Goal: Information Seeking & Learning: Check status

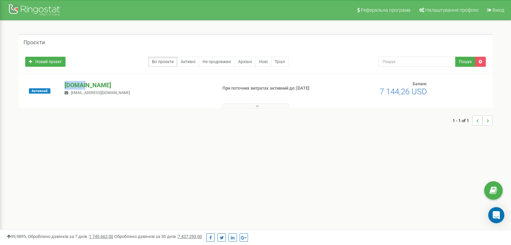
click at [81, 82] on p "[DOMAIN_NAME]" at bounding box center [138, 85] width 147 height 9
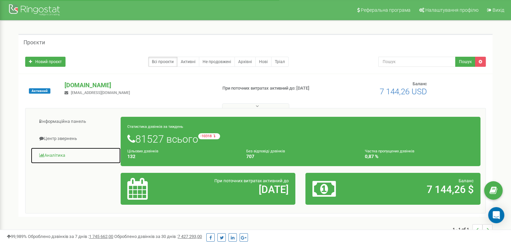
click at [58, 155] on link "Аналiтика" at bounding box center [76, 156] width 90 height 16
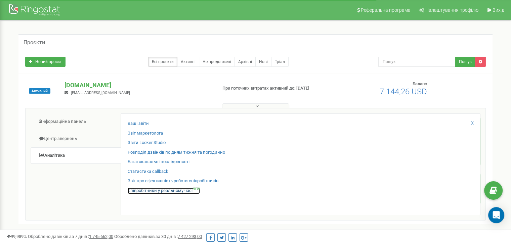
click at [174, 191] on link "Співробітники у реальному часі NEW" at bounding box center [164, 191] width 72 height 6
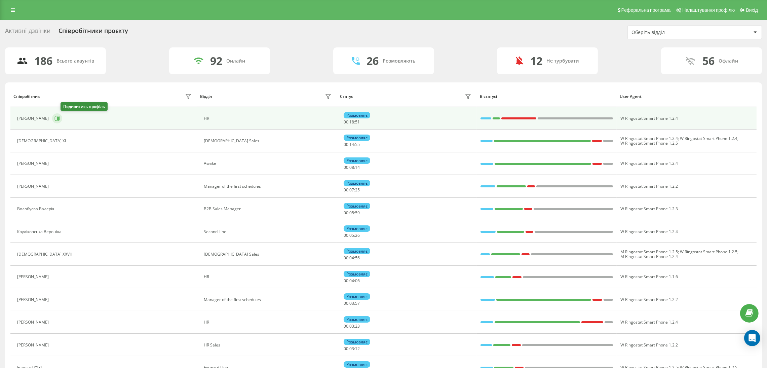
click at [60, 117] on icon at bounding box center [57, 118] width 5 height 5
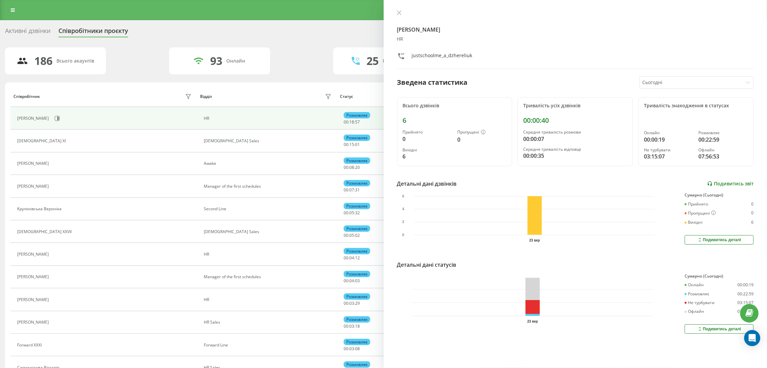
click at [511, 182] on link "Подивитись звіт" at bounding box center [730, 184] width 46 height 6
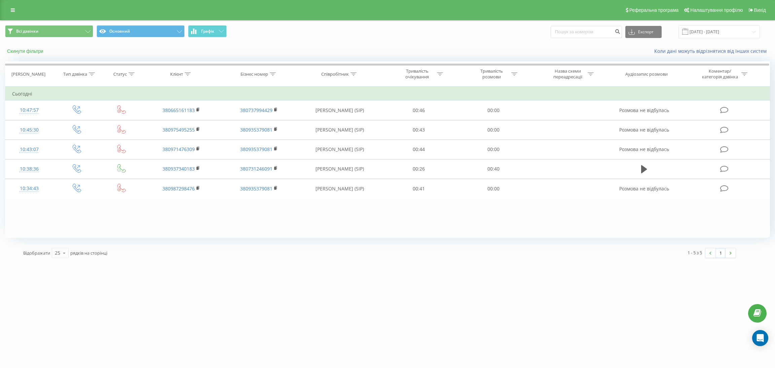
click at [29, 52] on button "Скинути фільтри" at bounding box center [26, 51] width 42 height 6
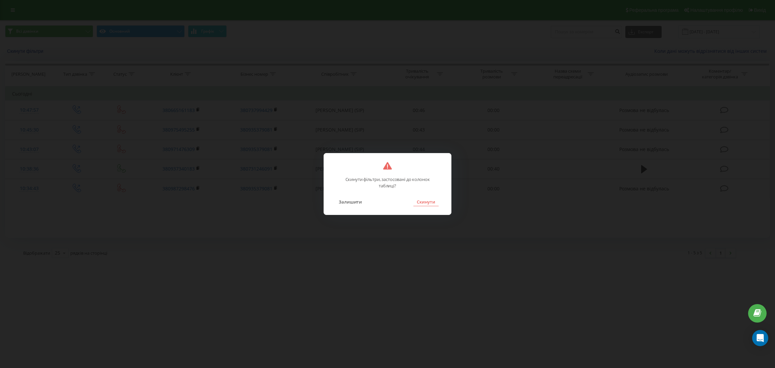
click at [414, 205] on button "Скинути" at bounding box center [425, 201] width 25 height 9
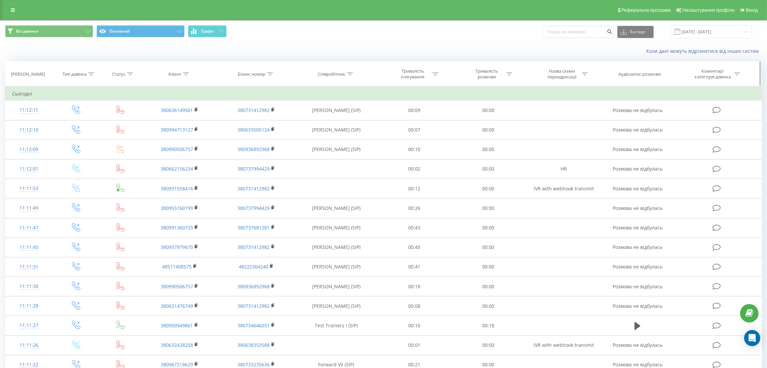
click at [186, 75] on icon at bounding box center [186, 73] width 6 height 3
click at [185, 122] on input "text" at bounding box center [179, 122] width 59 height 12
paste input "380978734664"
type input "380978734664"
click at [197, 136] on span "OK" at bounding box center [193, 135] width 19 height 10
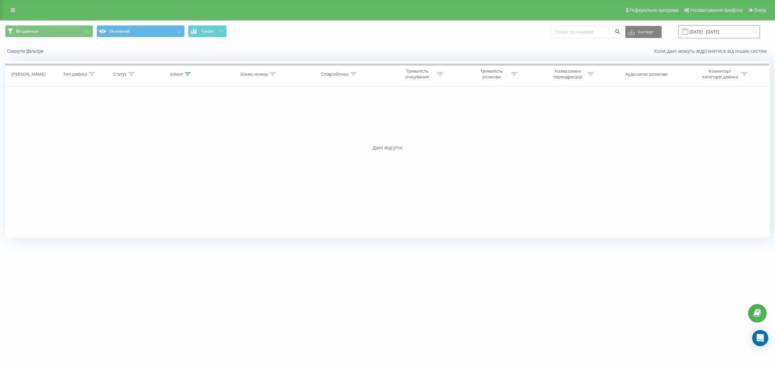
click at [714, 31] on input "23.09.2025 - 23.09.2025" at bounding box center [718, 31] width 81 height 13
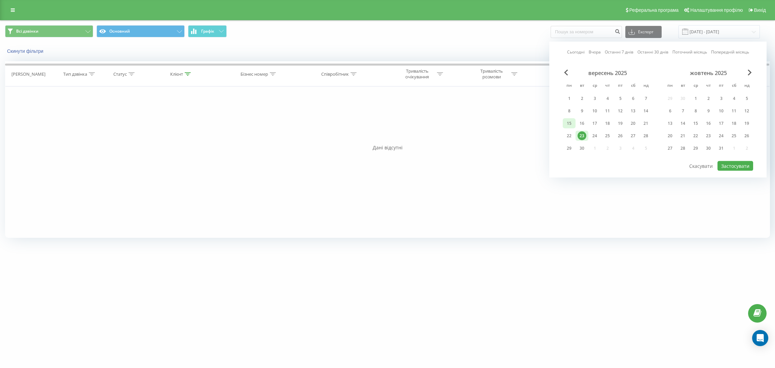
click at [571, 119] on div "15" at bounding box center [569, 123] width 9 height 9
drag, startPoint x: 578, startPoint y: 131, endPoint x: 657, endPoint y: 144, distance: 80.1
click at [580, 132] on div "23" at bounding box center [581, 135] width 9 height 9
click at [725, 164] on button "Застосувати" at bounding box center [735, 166] width 36 height 10
type input "15.09.2025 - 23.09.2025"
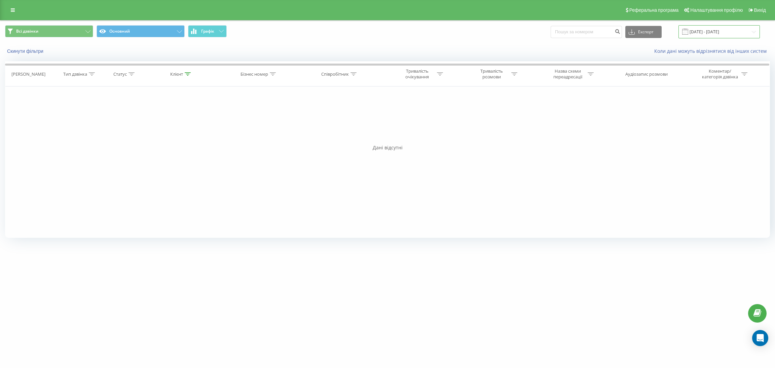
click at [728, 33] on input "15.09.2025 - 23.09.2025" at bounding box center [718, 31] width 81 height 13
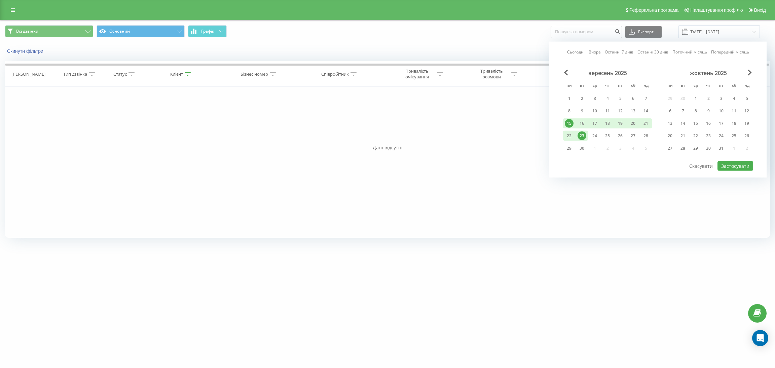
click at [186, 138] on div "Фільтрувати за умовою Дорівнює Введіть значення Скасувати OK Фільтрувати за умо…" at bounding box center [387, 161] width 765 height 151
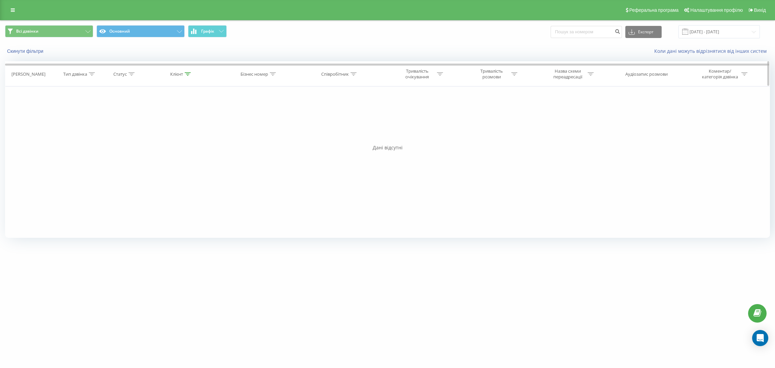
click at [190, 71] on th "Клієнт" at bounding box center [182, 74] width 78 height 25
click at [191, 72] on div "Клієнт" at bounding box center [182, 74] width 78 height 6
click at [157, 123] on input "380978734664" at bounding box center [181, 122] width 59 height 12
type input "0978734664"
click button "OK" at bounding box center [195, 135] width 29 height 8
